Goal: Find specific page/section: Find specific page/section

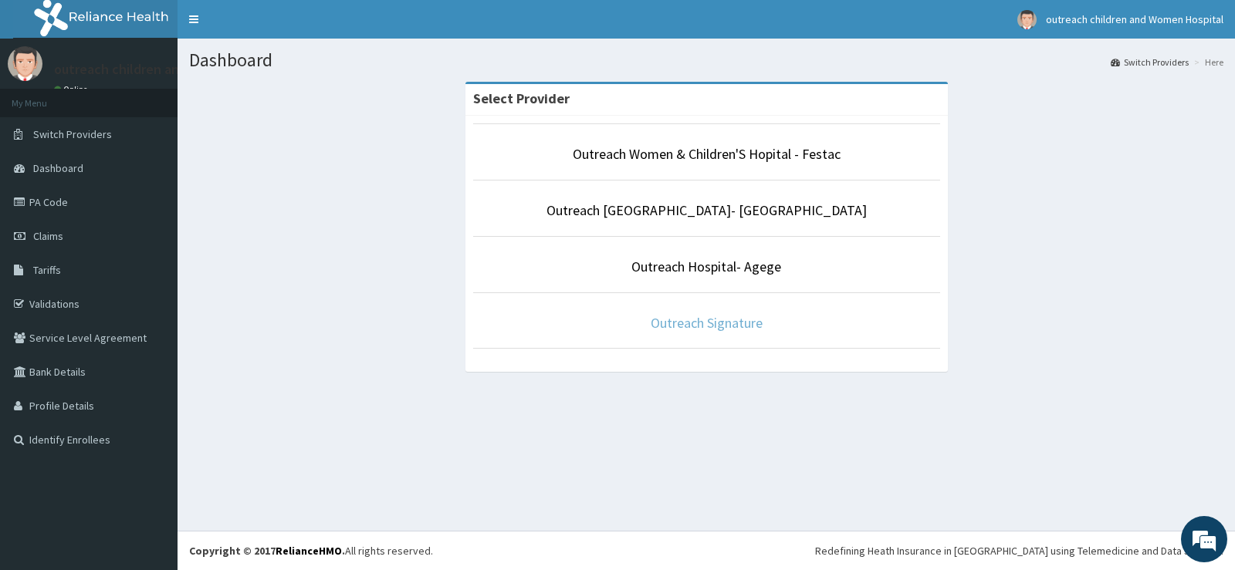
click at [701, 325] on link "Outreach Signature" at bounding box center [706, 323] width 112 height 18
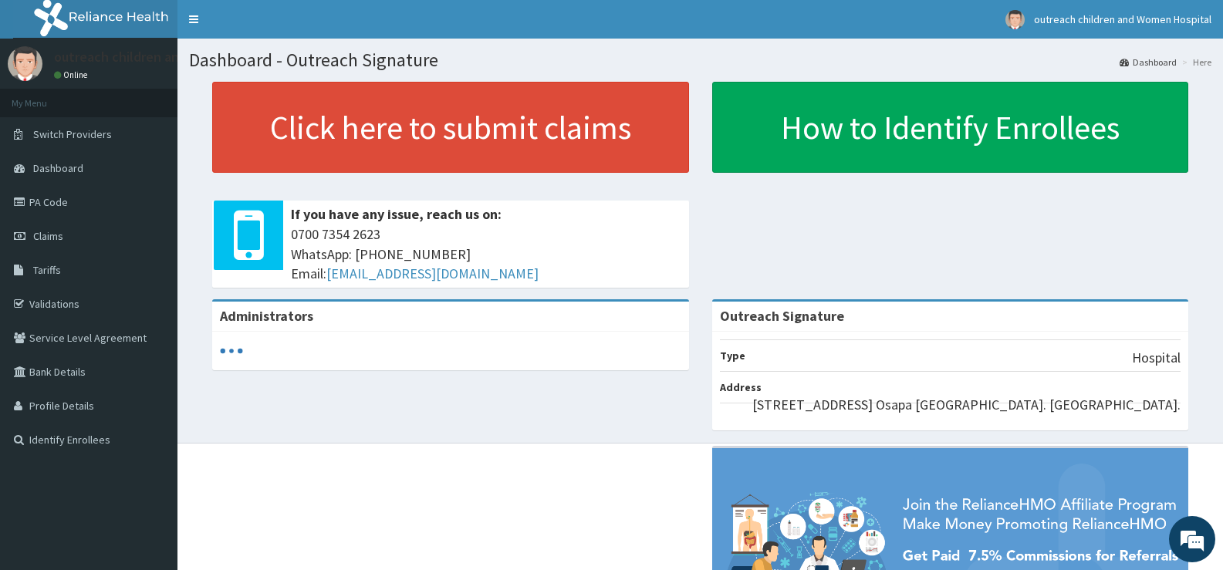
click at [46, 202] on link "PA Code" at bounding box center [88, 202] width 177 height 34
